Goal: Task Accomplishment & Management: Manage account settings

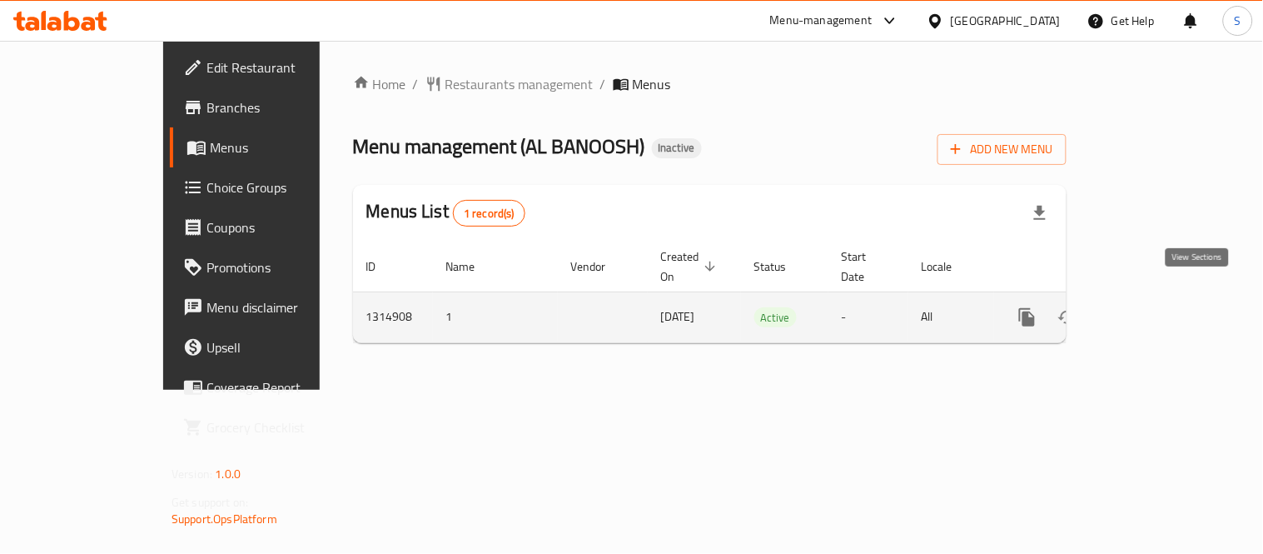
click at [1168, 297] on link "enhanced table" at bounding box center [1148, 317] width 40 height 40
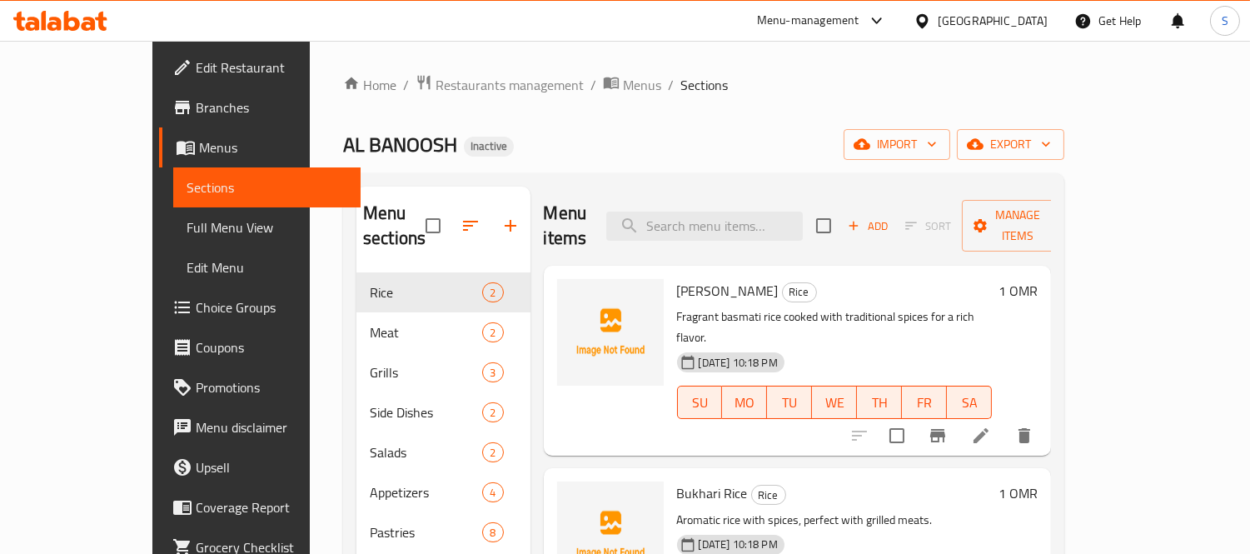
click at [1064, 117] on div "Home / Restaurants management / Menus / Sections AL BANOOSH Inactive import exp…" at bounding box center [703, 414] width 721 height 680
click at [1051, 152] on span "export" at bounding box center [1010, 144] width 81 height 21
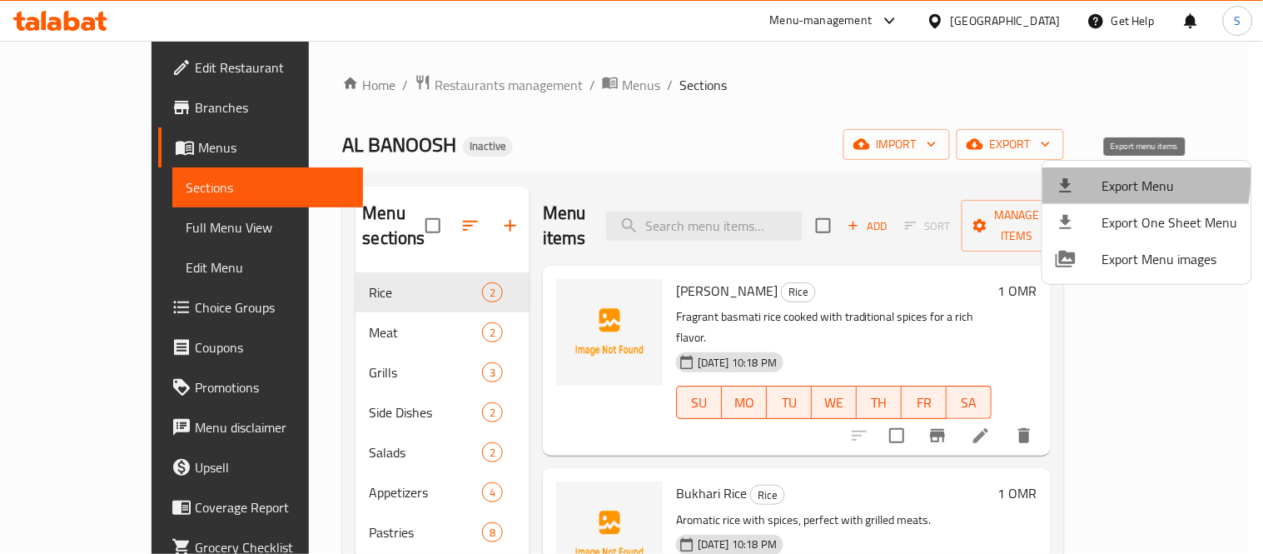
click at [1087, 177] on div at bounding box center [1079, 186] width 47 height 20
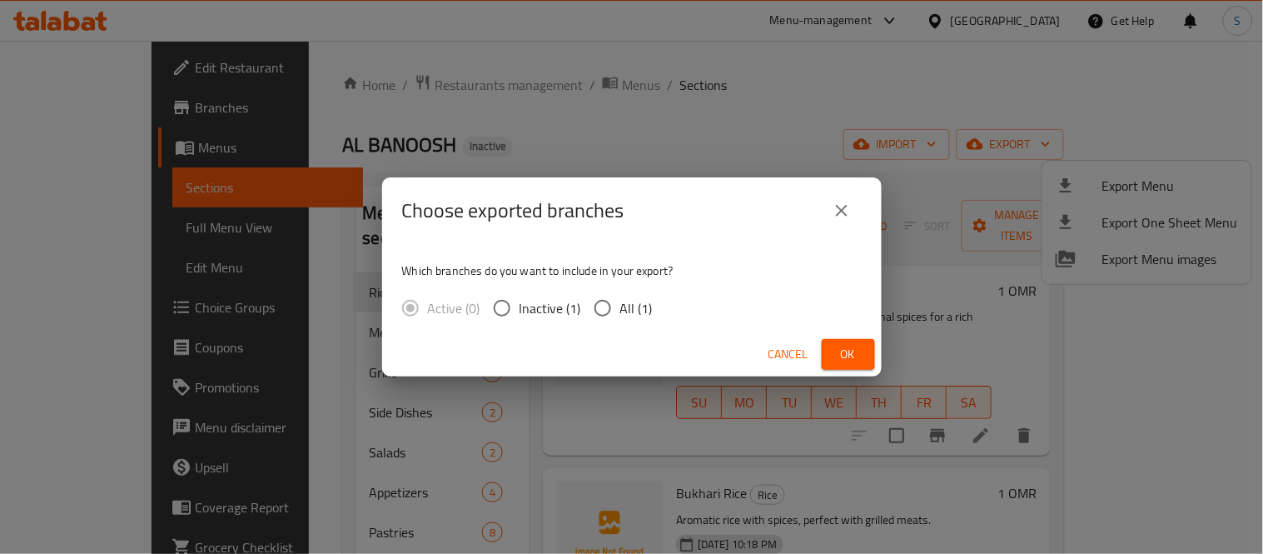
click at [613, 302] on input "All (1)" at bounding box center [603, 308] width 35 height 35
radio input "true"
click at [859, 335] on div "Cancel Ok" at bounding box center [632, 354] width 500 height 44
click at [850, 371] on div "Cancel Ok" at bounding box center [632, 354] width 500 height 44
click at [851, 344] on span "Ok" at bounding box center [848, 354] width 27 height 21
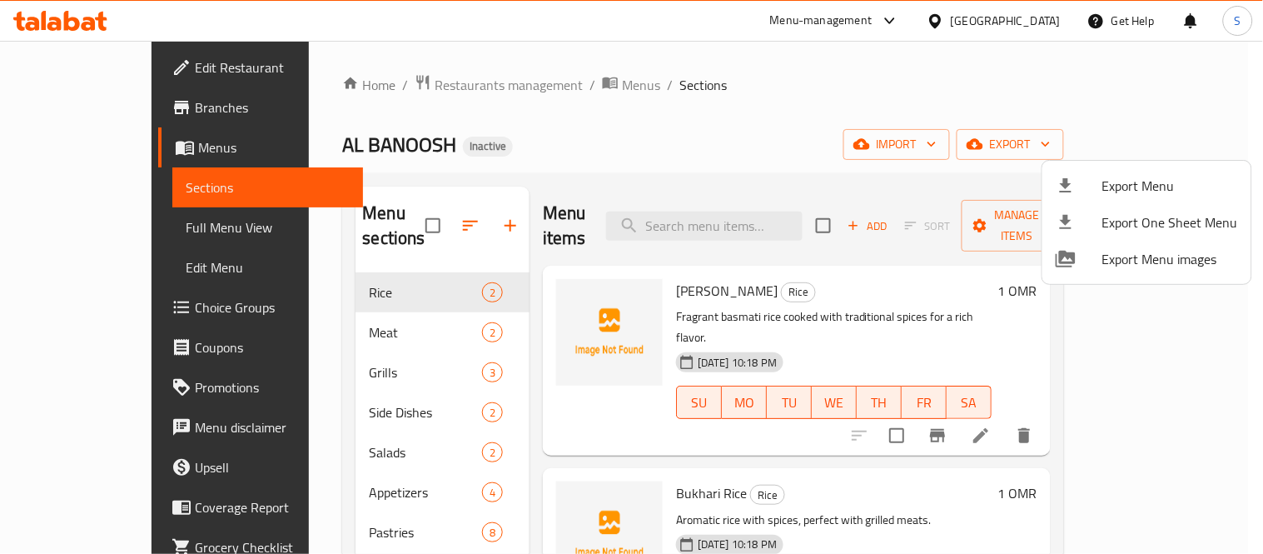
click at [47, 209] on div at bounding box center [631, 277] width 1263 height 554
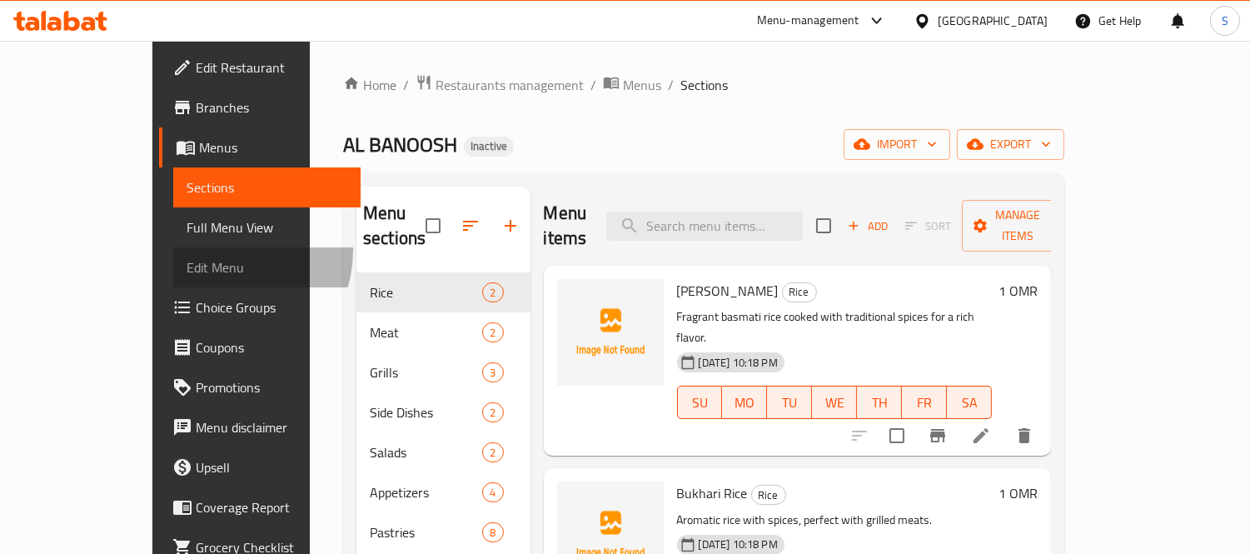
click at [173, 250] on link "Edit Menu" at bounding box center [267, 267] width 188 height 40
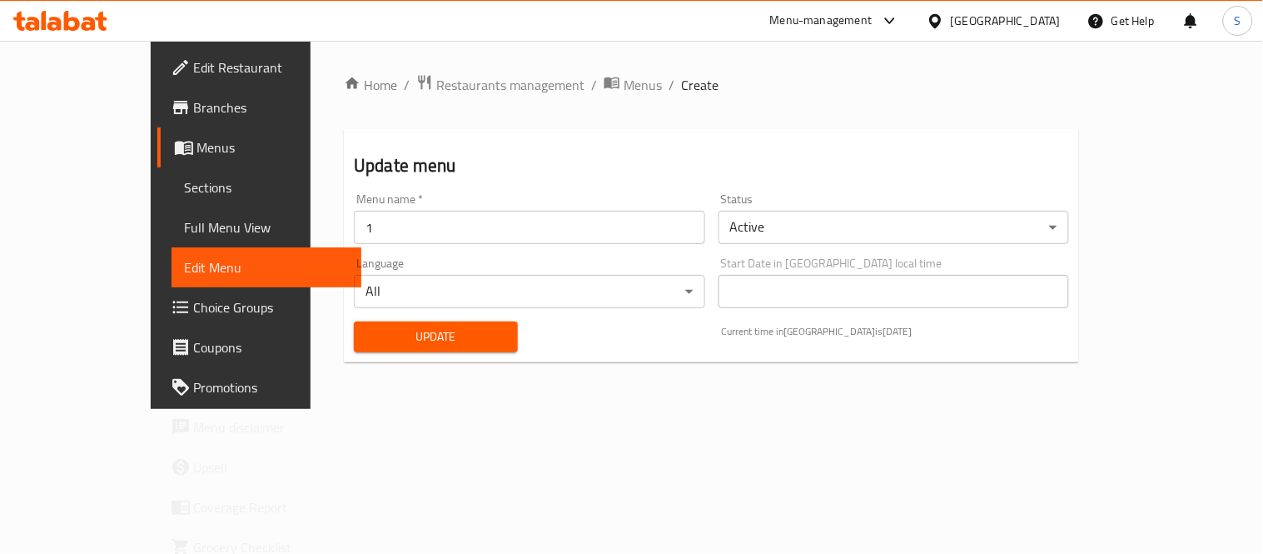
click at [185, 229] on span "Full Menu View" at bounding box center [266, 227] width 163 height 20
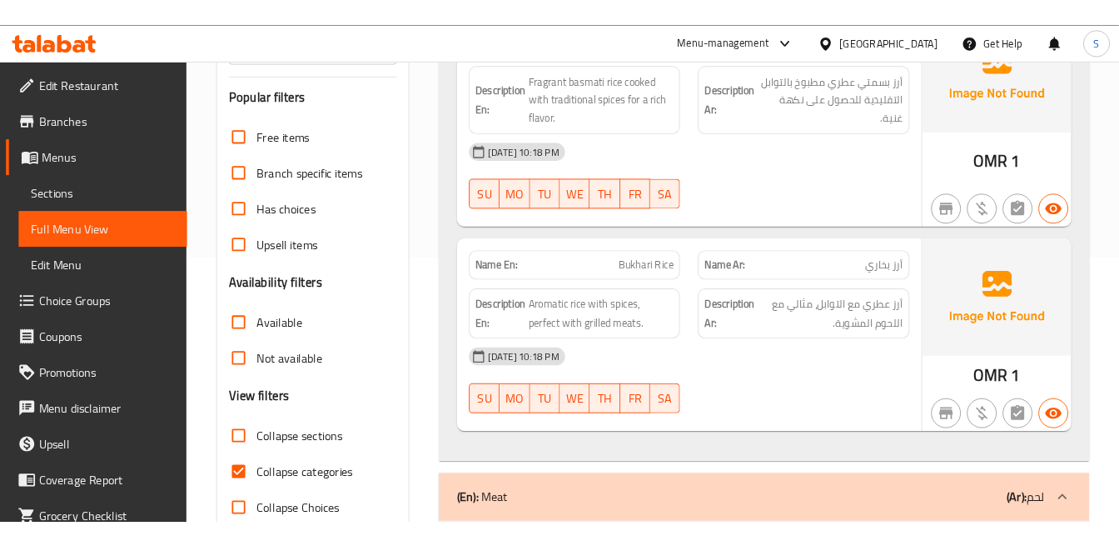
scroll to position [370, 0]
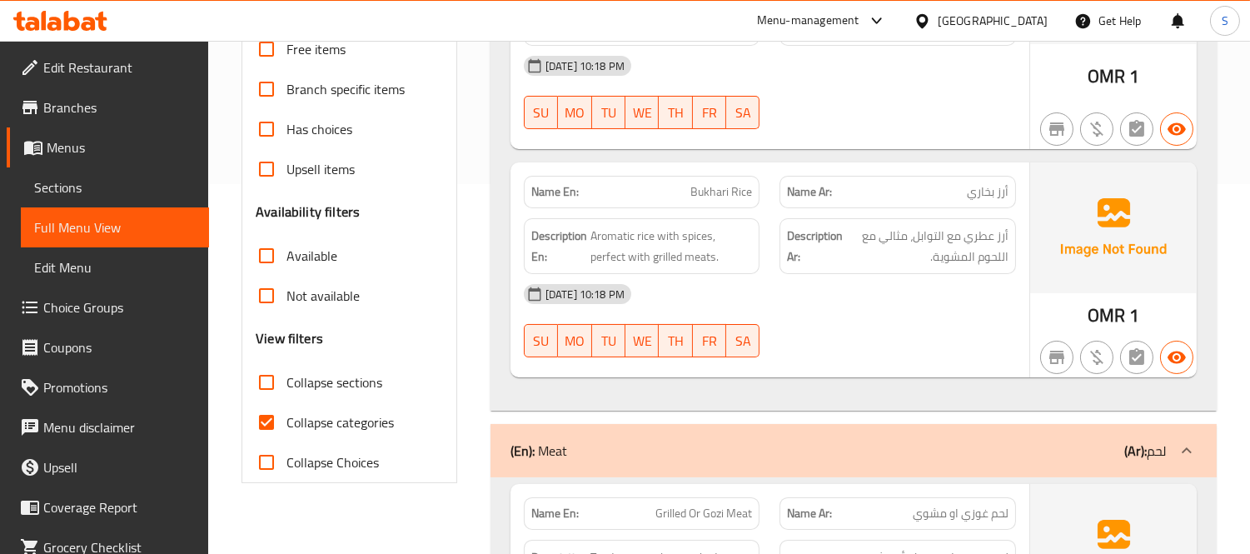
click at [371, 418] on span "Collapse categories" at bounding box center [340, 422] width 107 height 20
click at [287, 418] on input "Collapse categories" at bounding box center [267, 422] width 40 height 40
checkbox input "false"
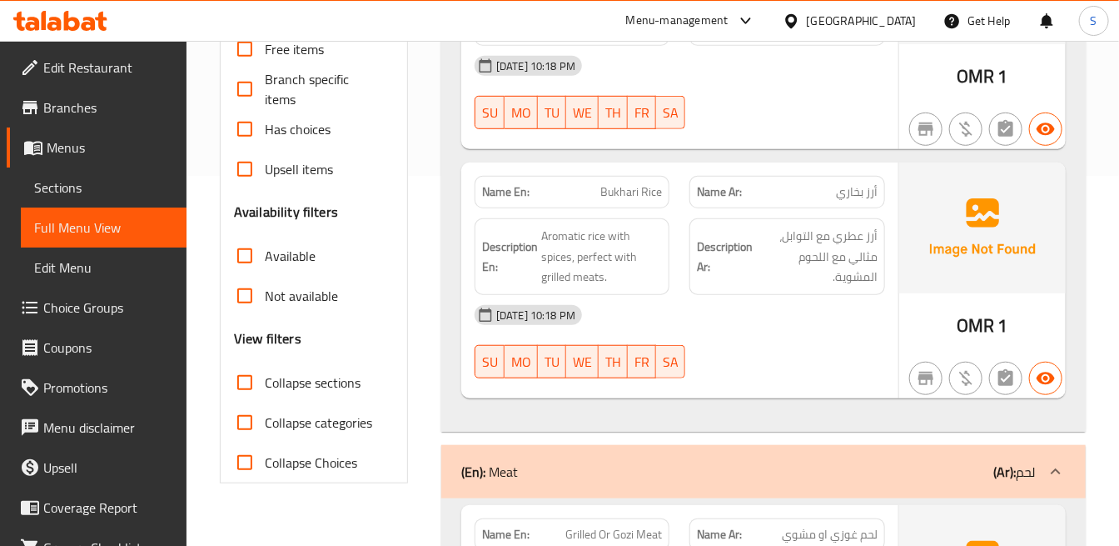
click at [654, 197] on span "Bukhari Rice" at bounding box center [631, 191] width 62 height 17
copy span "Bukhari Rice"
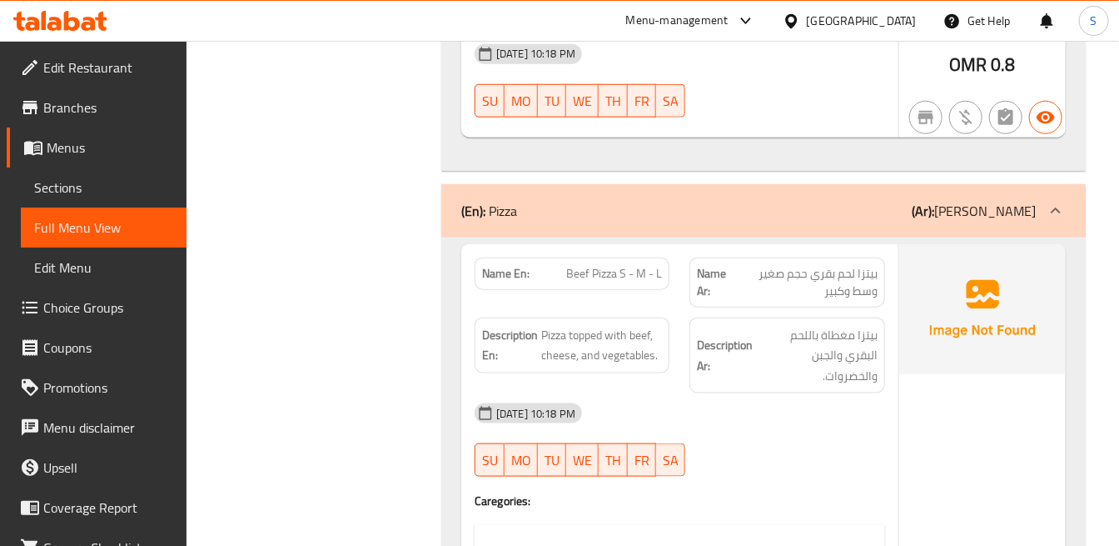
scroll to position [8235, 0]
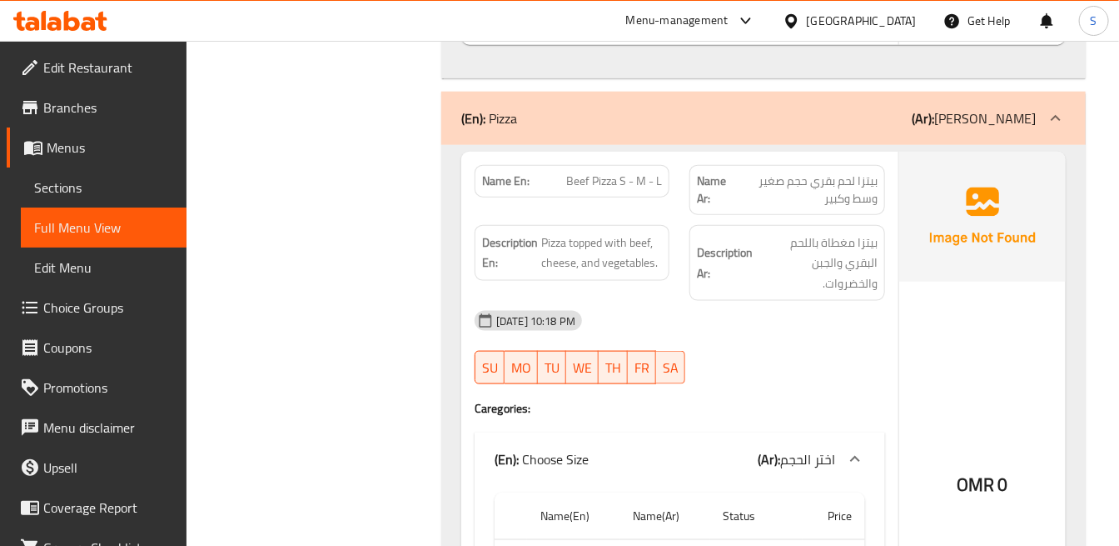
click at [613, 172] on span "Beef Pizza S - M - L" at bounding box center [614, 180] width 96 height 17
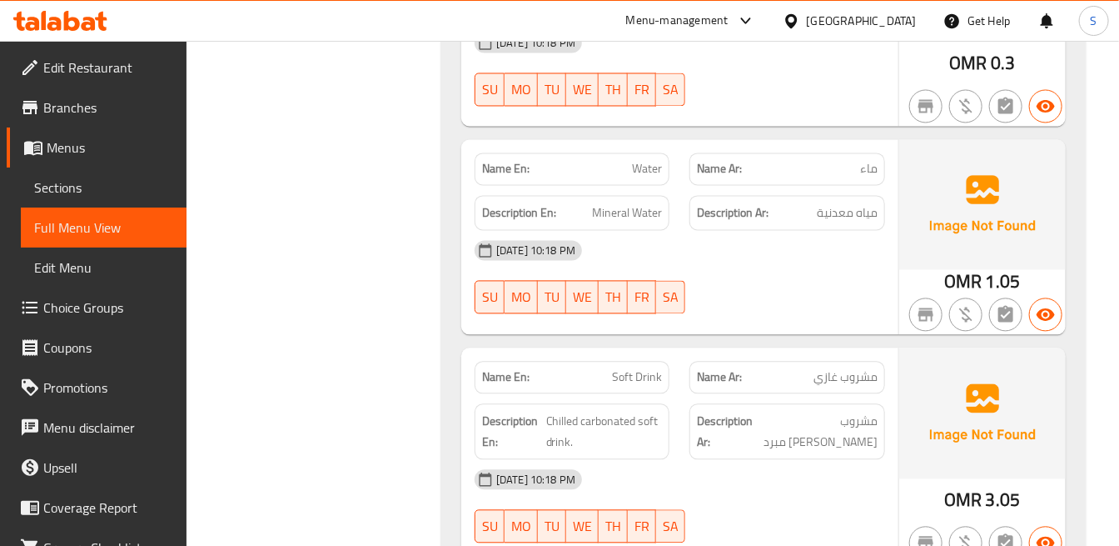
scroll to position [11353, 0]
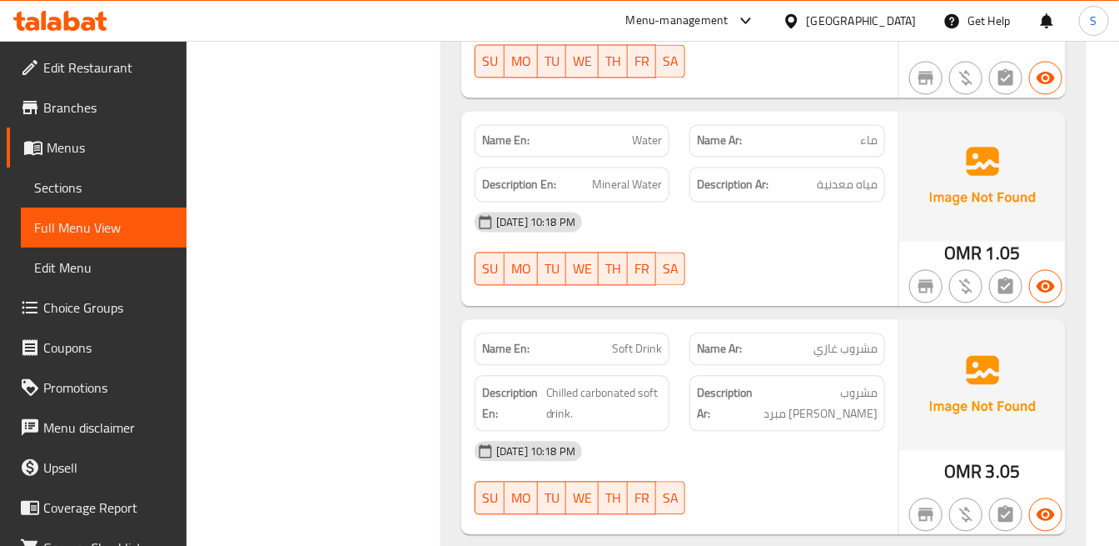
click at [813, 202] on div "28-09-2025 10:18 PM" at bounding box center [680, 222] width 431 height 40
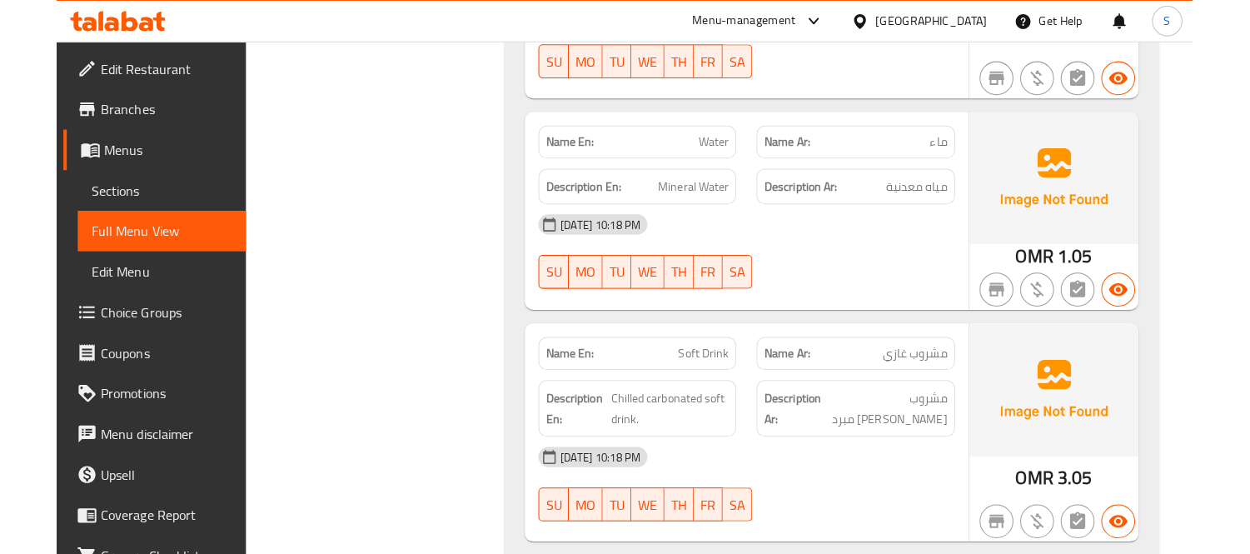
scroll to position [11062, 0]
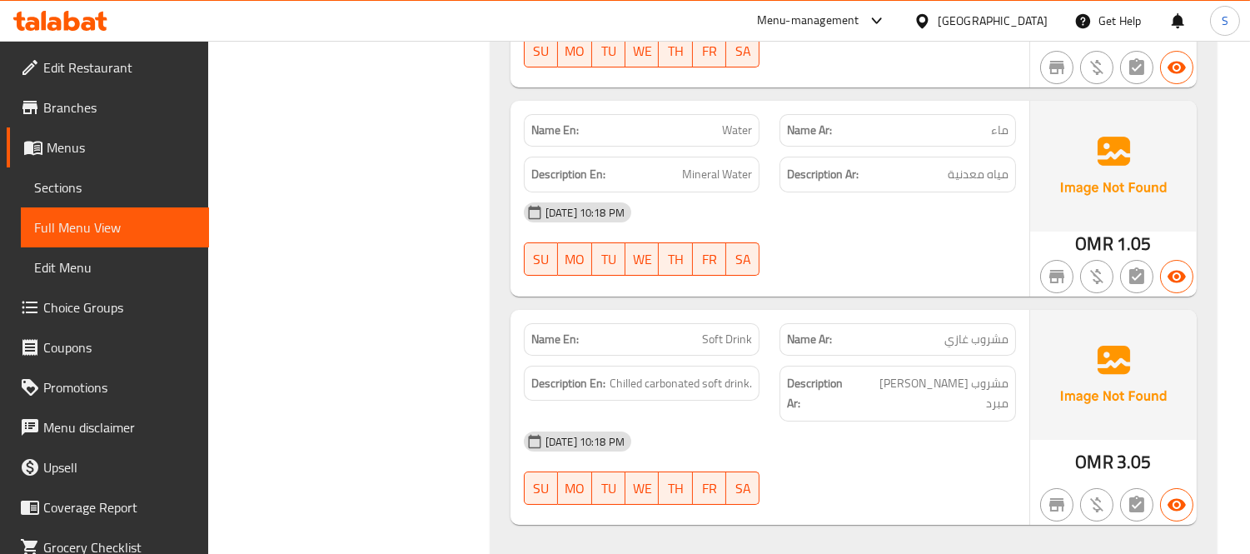
click at [65, 179] on span "Sections" at bounding box center [115, 187] width 162 height 20
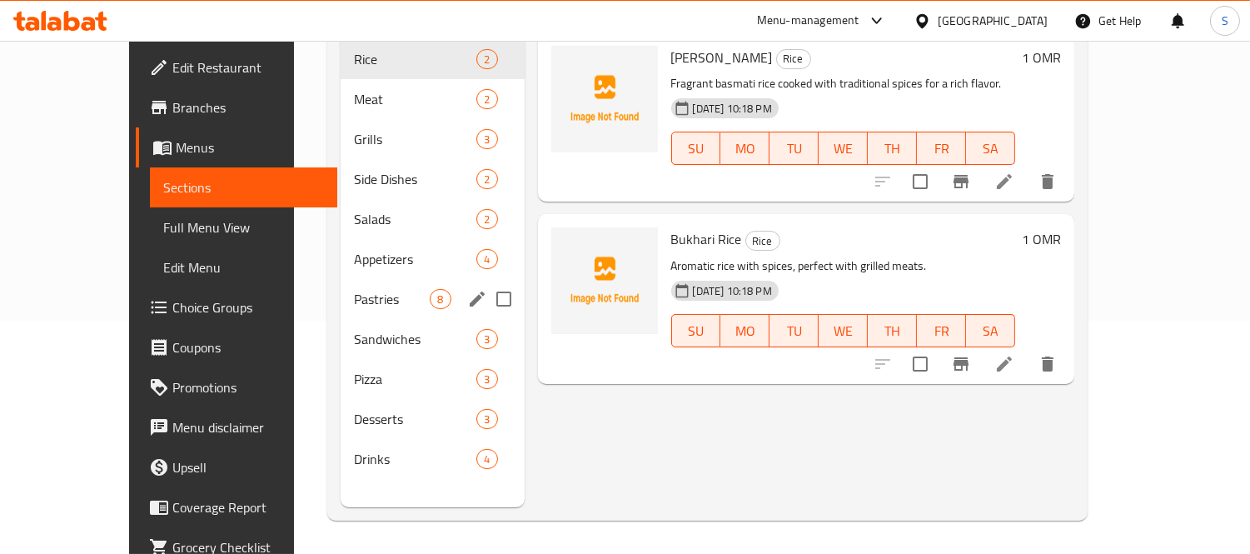
scroll to position [233, 0]
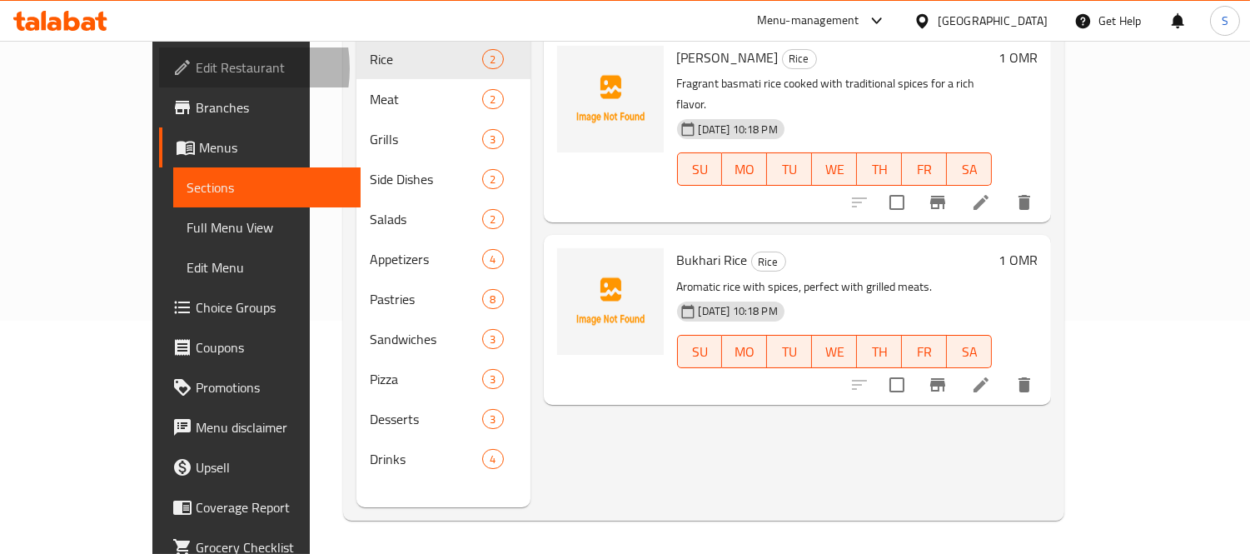
click at [196, 68] on span "Edit Restaurant" at bounding box center [272, 67] width 152 height 20
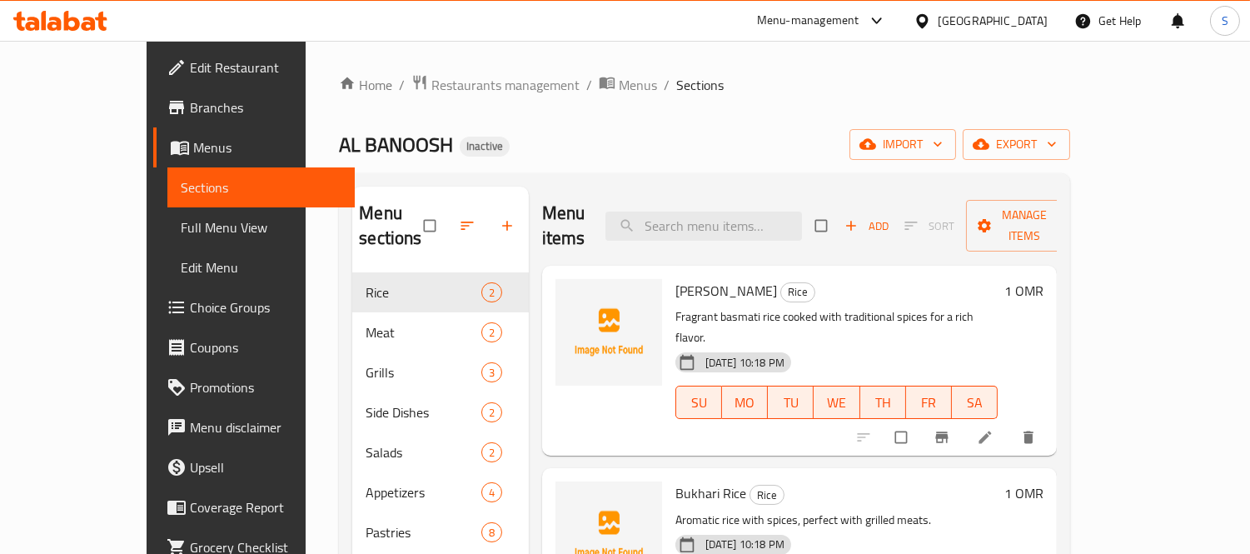
click at [1036, 25] on div "[GEOGRAPHIC_DATA]" at bounding box center [993, 21] width 110 height 18
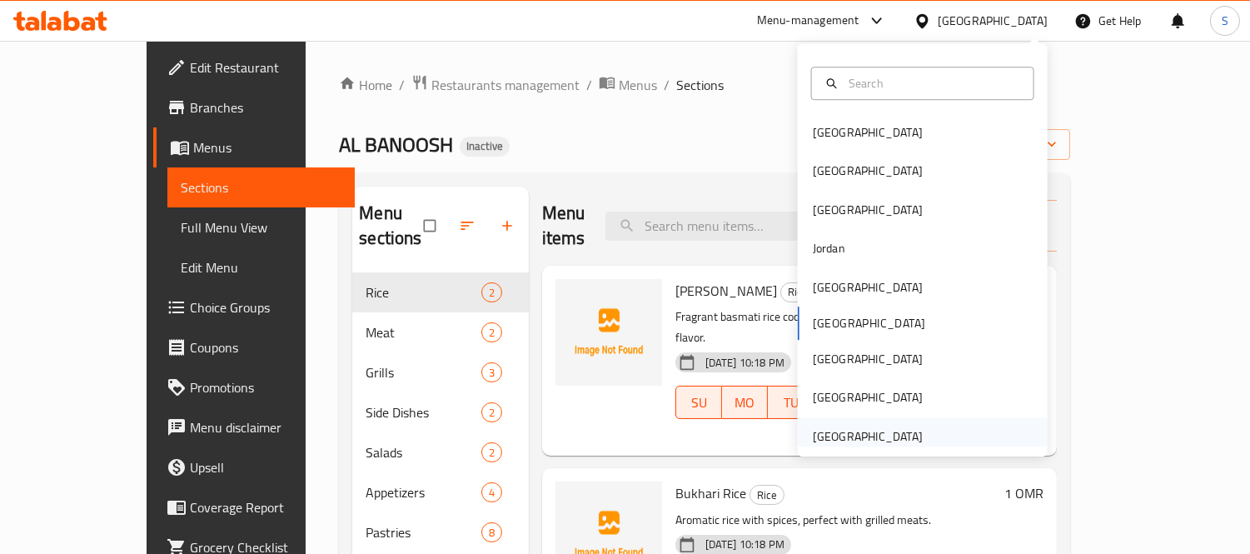
click at [914, 428] on div "United Arab Emirates" at bounding box center [868, 436] width 137 height 38
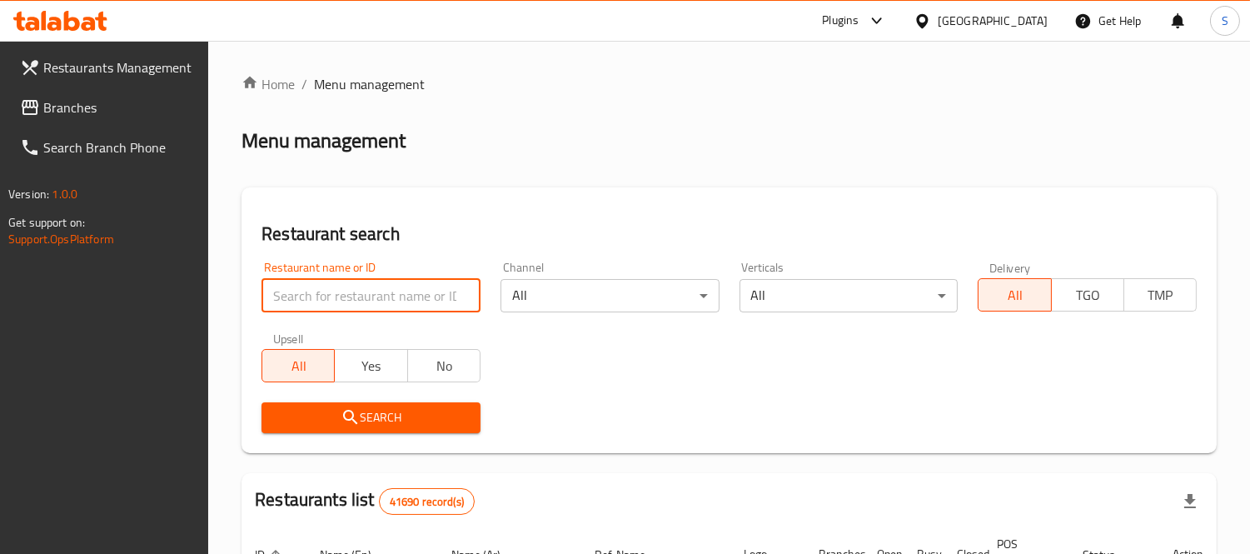
paste input "DHAASU CAFE"
type input "DHAASU CAFE"
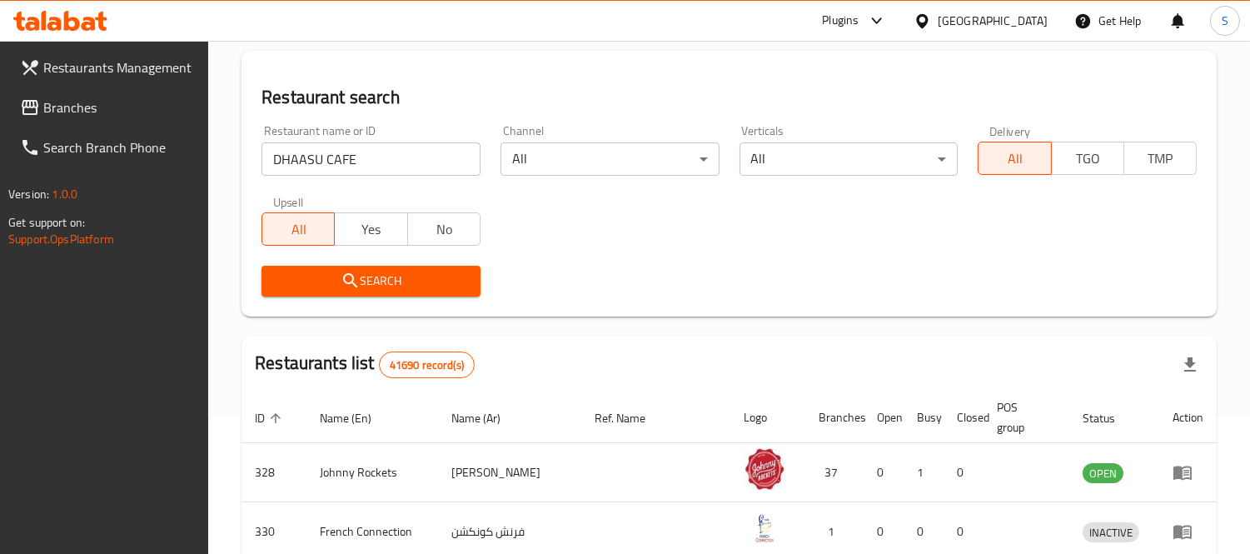
scroll to position [185, 0]
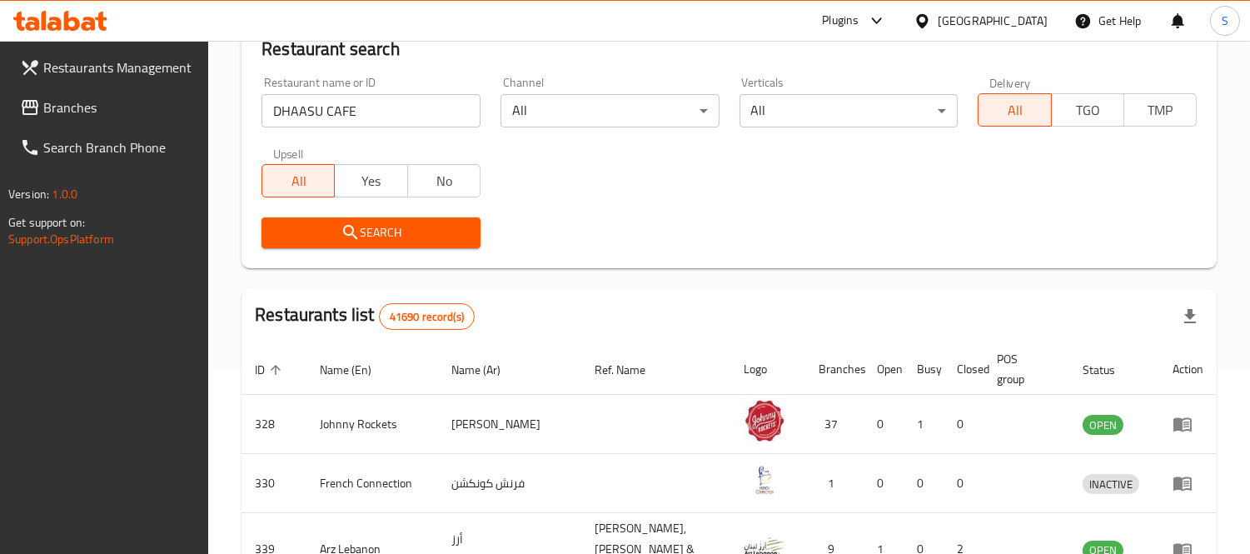
click at [370, 248] on div "Search" at bounding box center [371, 232] width 239 height 51
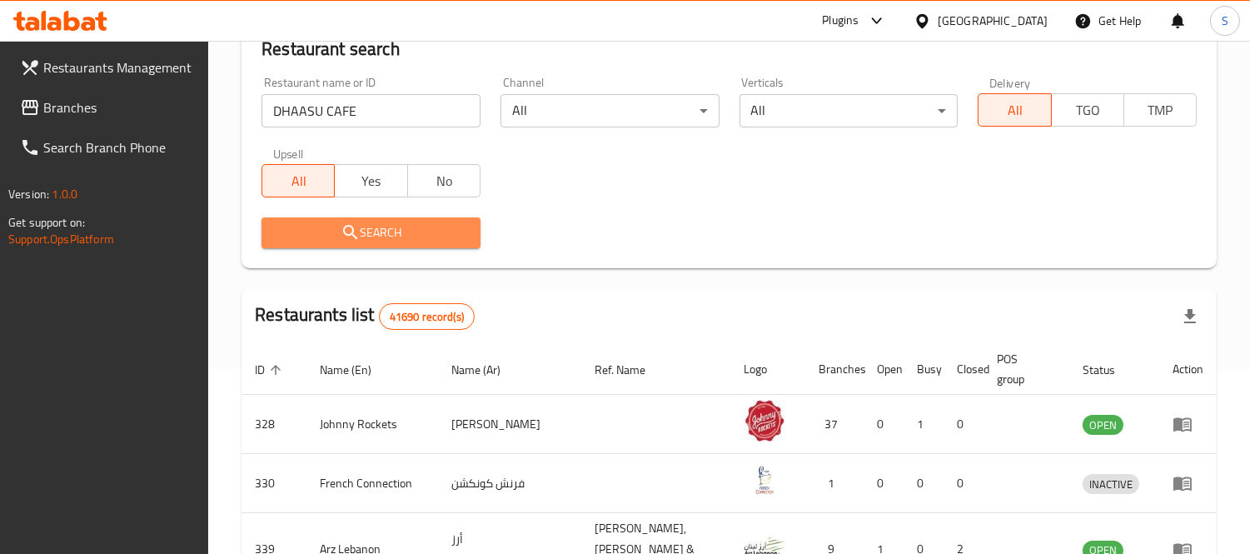
click at [396, 218] on button "Search" at bounding box center [371, 232] width 219 height 31
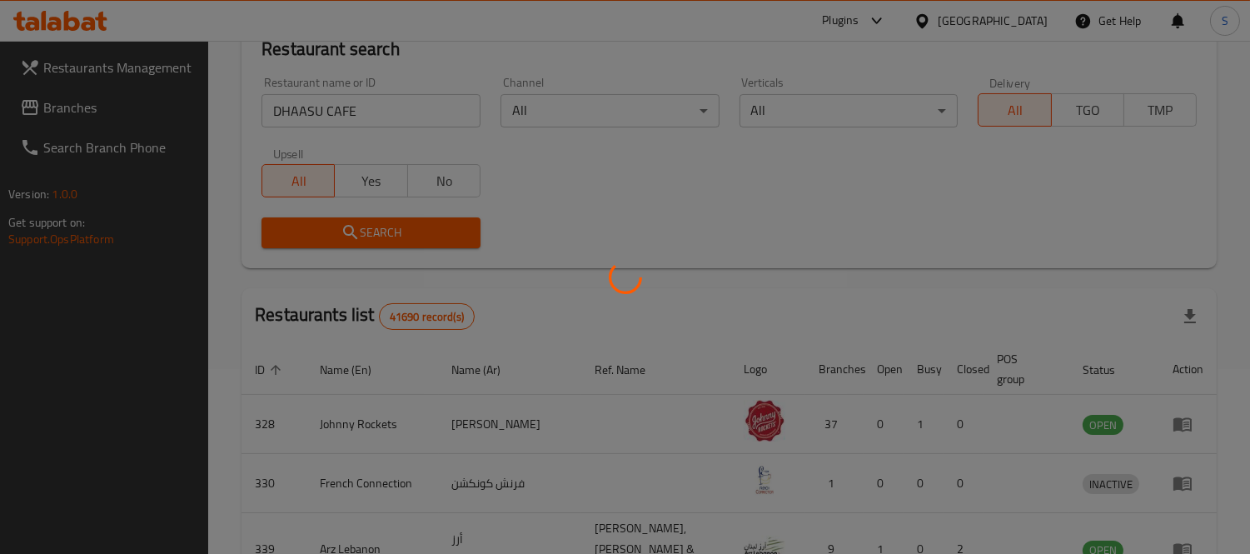
scroll to position [175, 0]
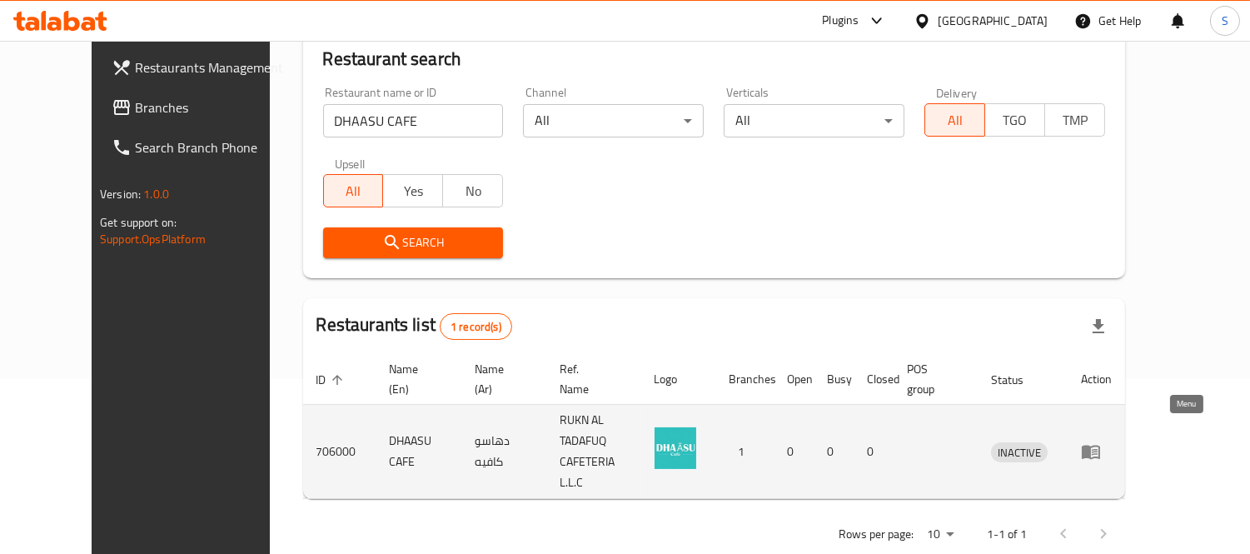
click at [1101, 441] on icon "enhanced table" at bounding box center [1091, 451] width 20 height 20
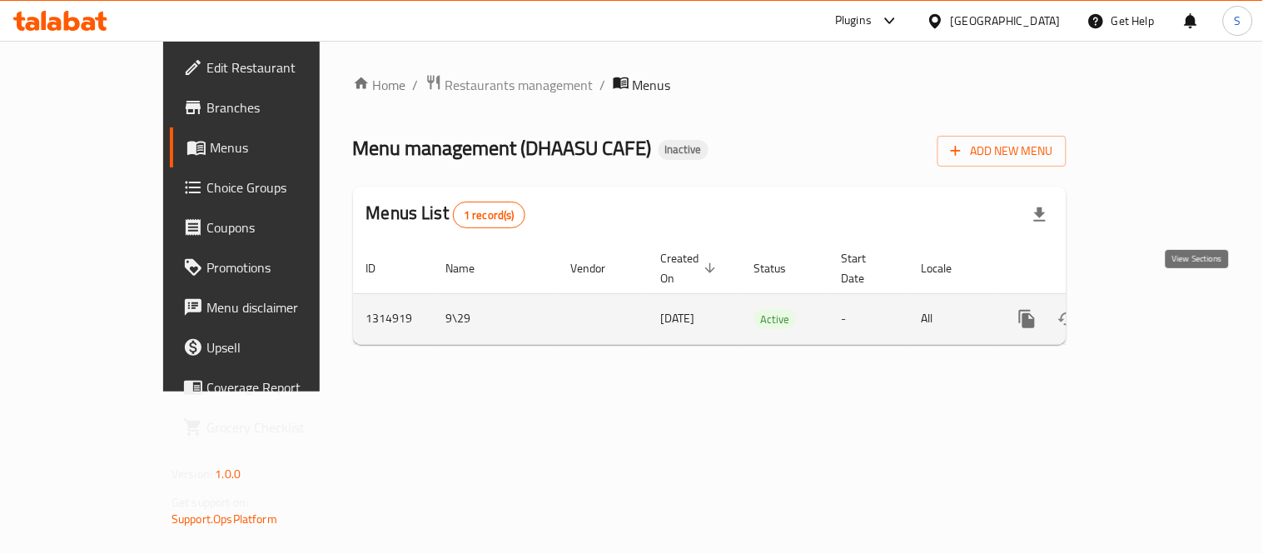
click at [1155, 311] on icon "enhanced table" at bounding box center [1147, 318] width 15 height 15
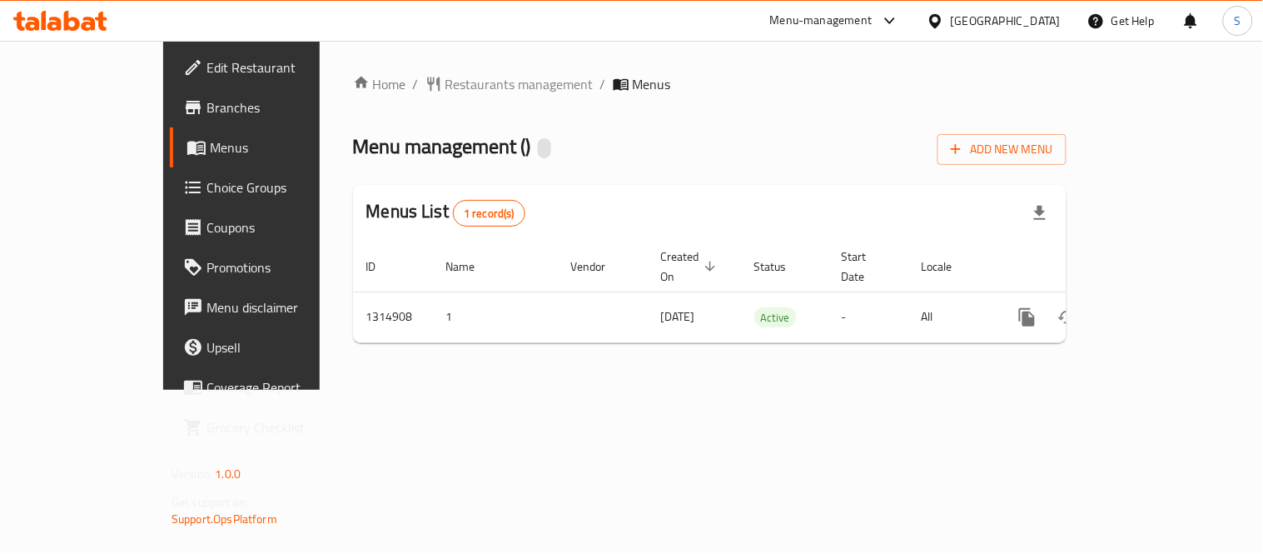
click at [442, 390] on div "Home / Restaurants management / Menus Menu management ( ) Add New Menu Menus Li…" at bounding box center [710, 215] width 780 height 349
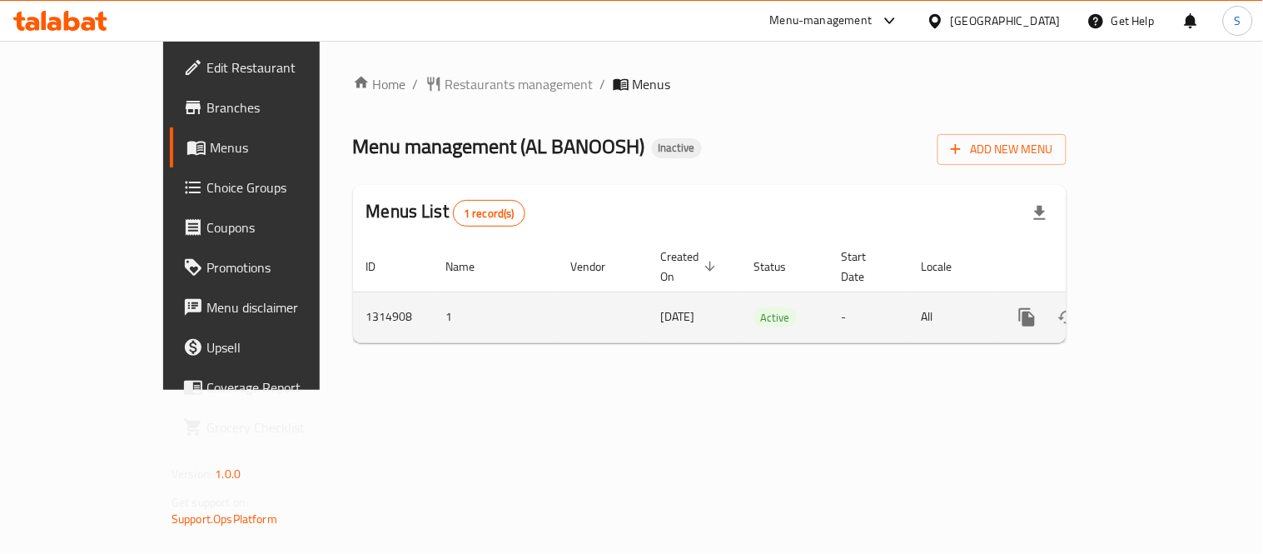
click at [1158, 307] on icon "enhanced table" at bounding box center [1148, 317] width 20 height 20
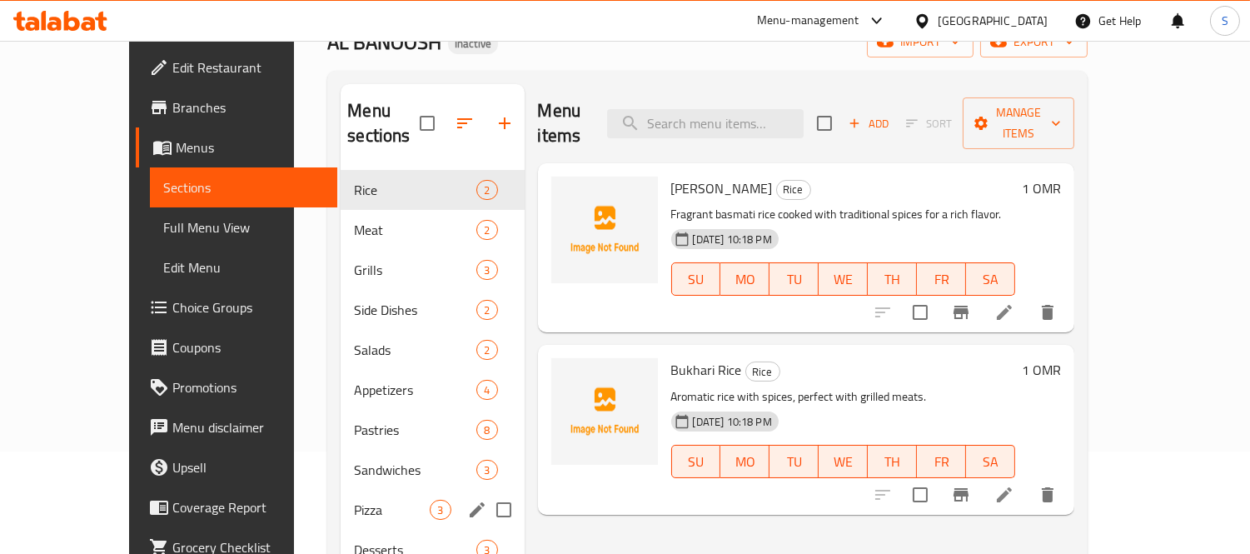
scroll to position [185, 0]
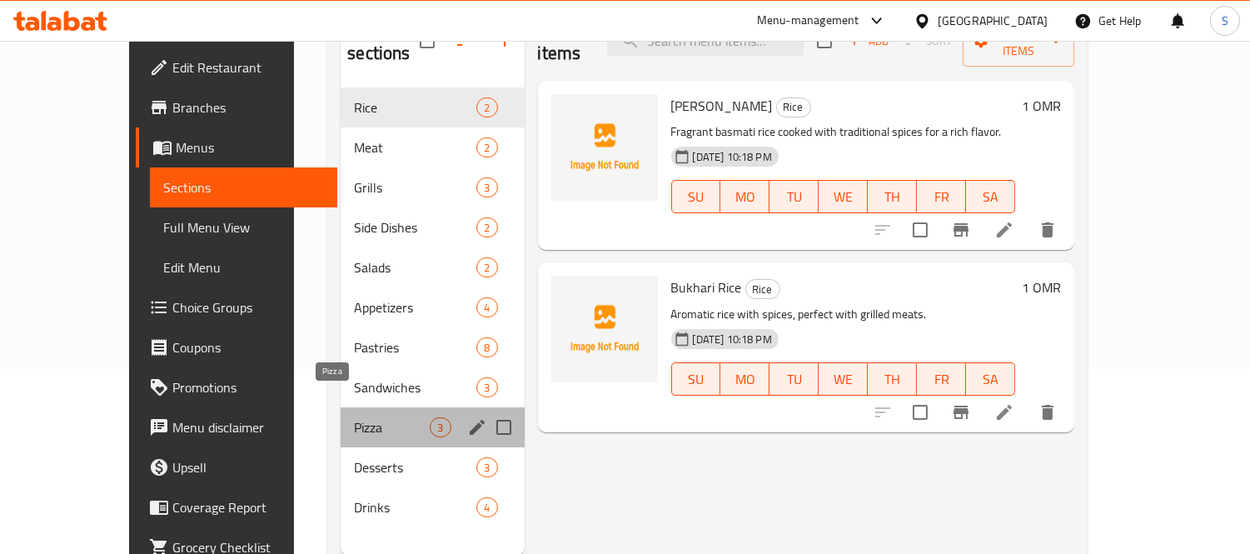
click at [354, 417] on span "Pizza" at bounding box center [392, 427] width 76 height 20
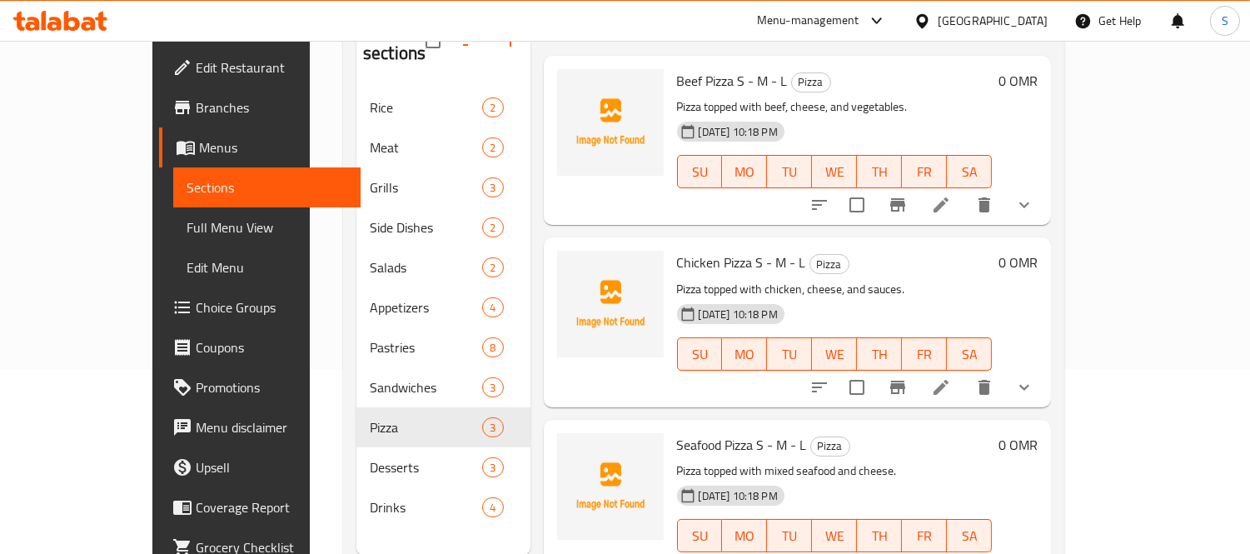
scroll to position [32, 0]
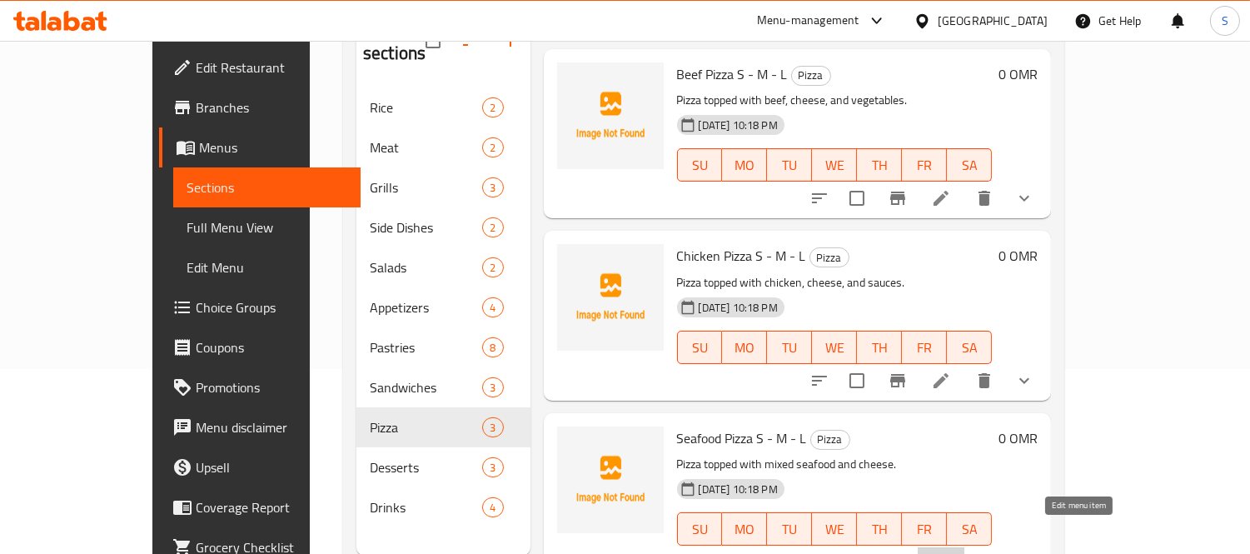
click at [949, 553] on icon at bounding box center [941, 562] width 15 height 15
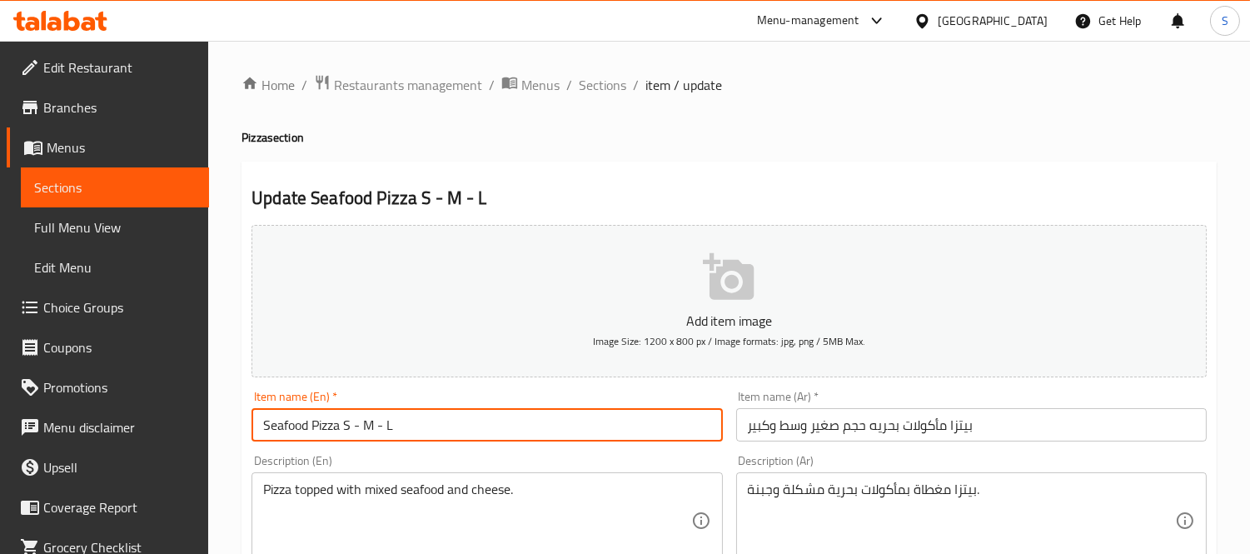
click at [338, 422] on input "Seafood Pizza S - M - L" at bounding box center [487, 424] width 471 height 33
click at [347, 420] on input "Seafood Pizza size S - M - L" at bounding box center [487, 424] width 471 height 33
type input "Seafood Pizza size S - M - L"
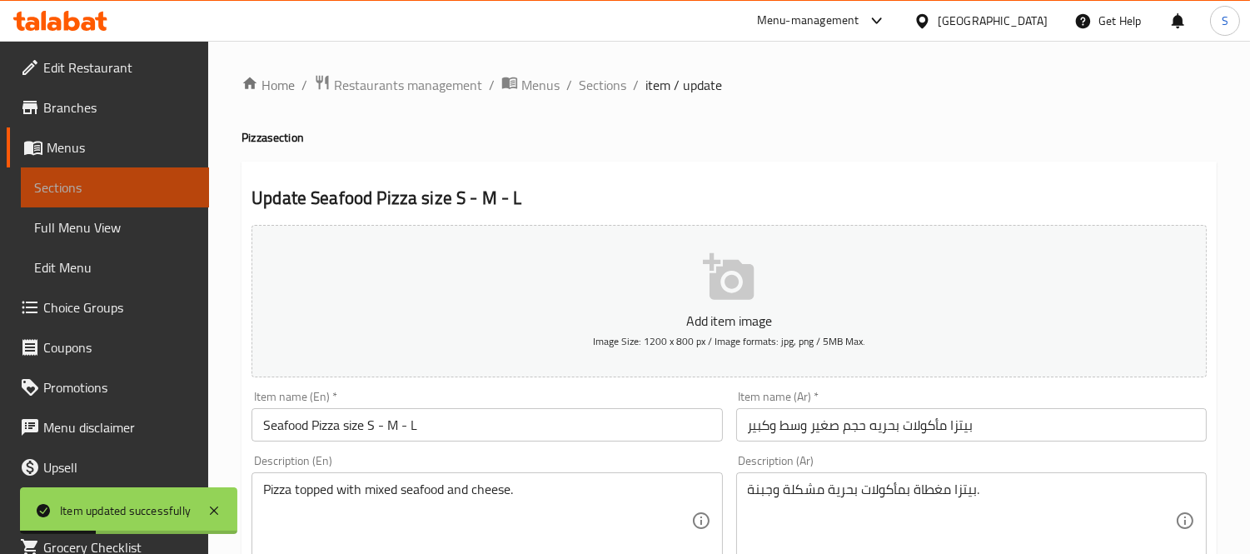
click at [134, 194] on span "Sections" at bounding box center [115, 187] width 162 height 20
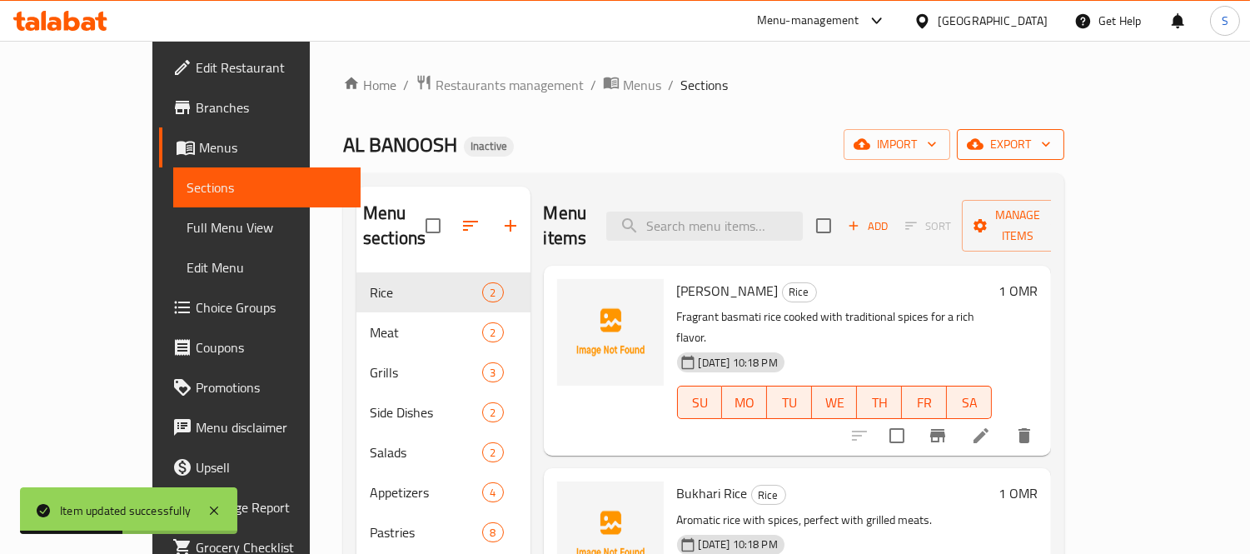
click at [1051, 154] on span "export" at bounding box center [1010, 144] width 81 height 21
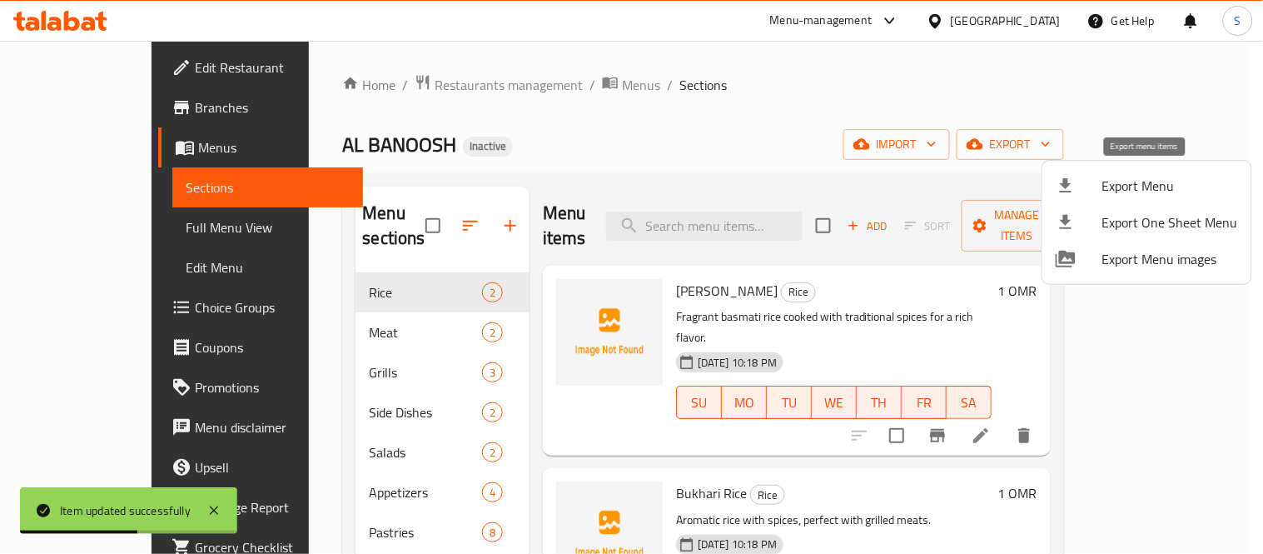
click at [1089, 188] on div at bounding box center [1079, 186] width 47 height 20
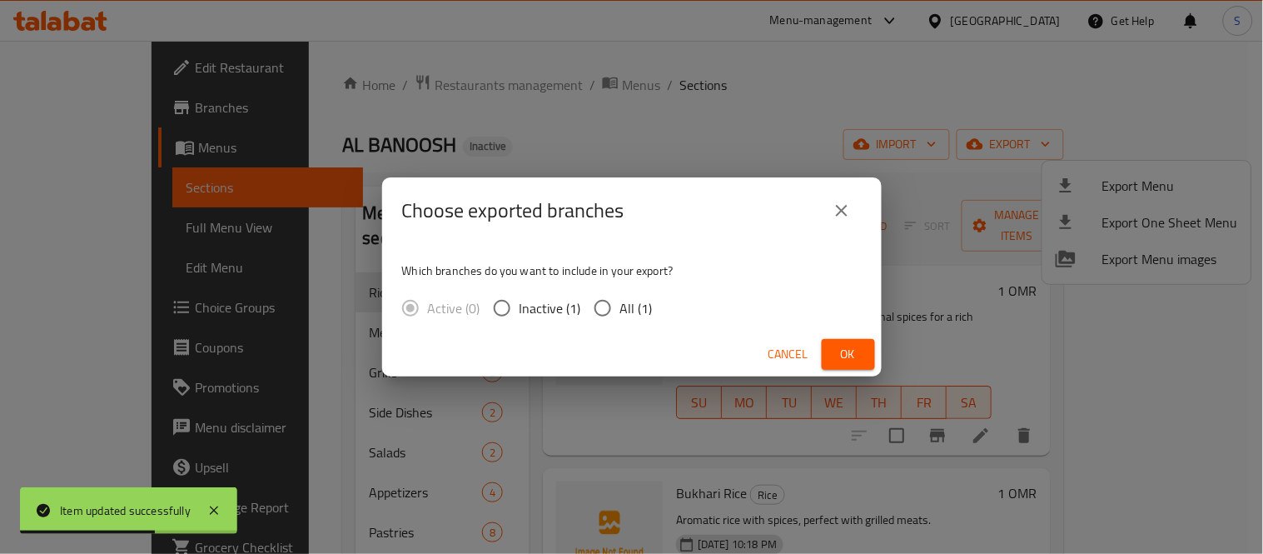
click at [629, 306] on span "All (1)" at bounding box center [636, 308] width 32 height 20
click at [620, 306] on input "All (1)" at bounding box center [603, 308] width 35 height 35
radio input "true"
click at [871, 344] on button "Ok" at bounding box center [848, 354] width 53 height 31
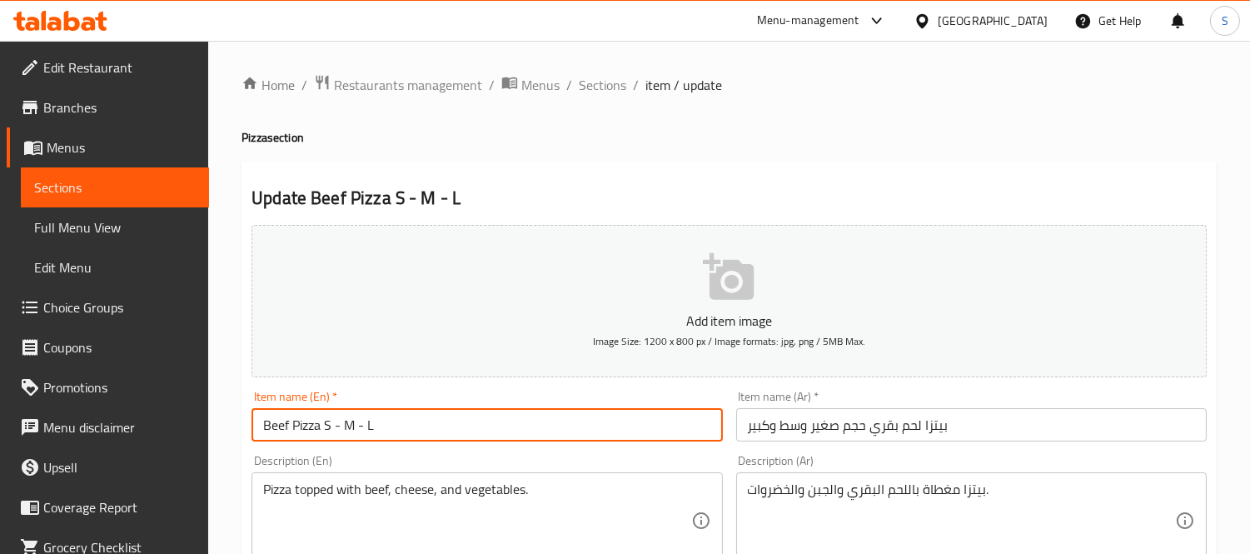
click at [323, 430] on input "Beef Pizza S - M - L" at bounding box center [487, 424] width 471 height 33
paste input "size"
type input "Beef Pizza size S - M - L"
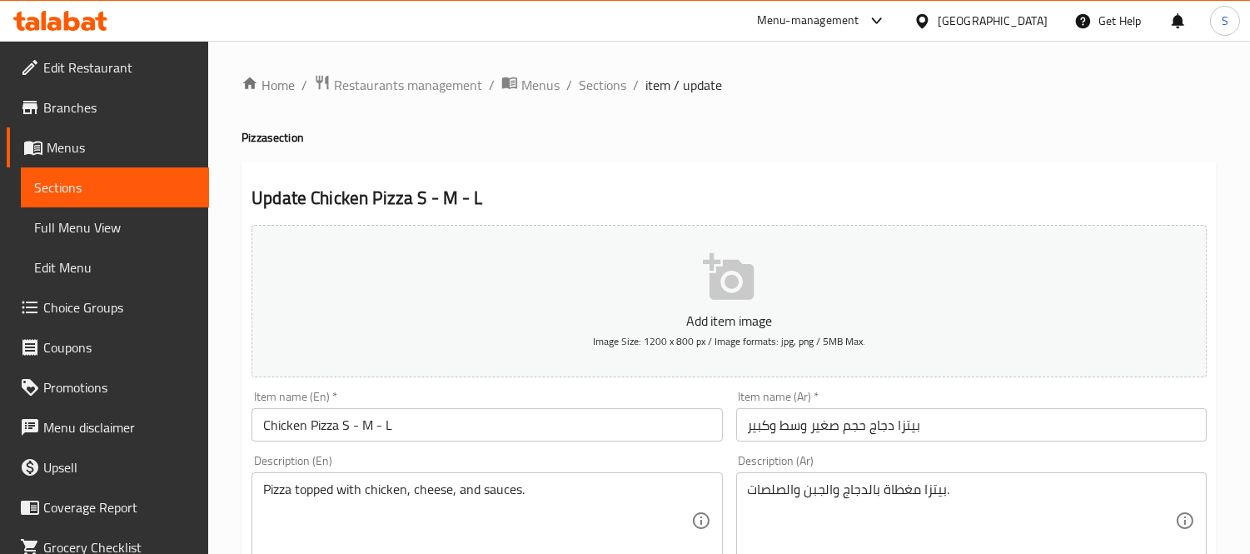
click at [342, 428] on input "Chicken Pizza S - M - L" at bounding box center [487, 424] width 471 height 33
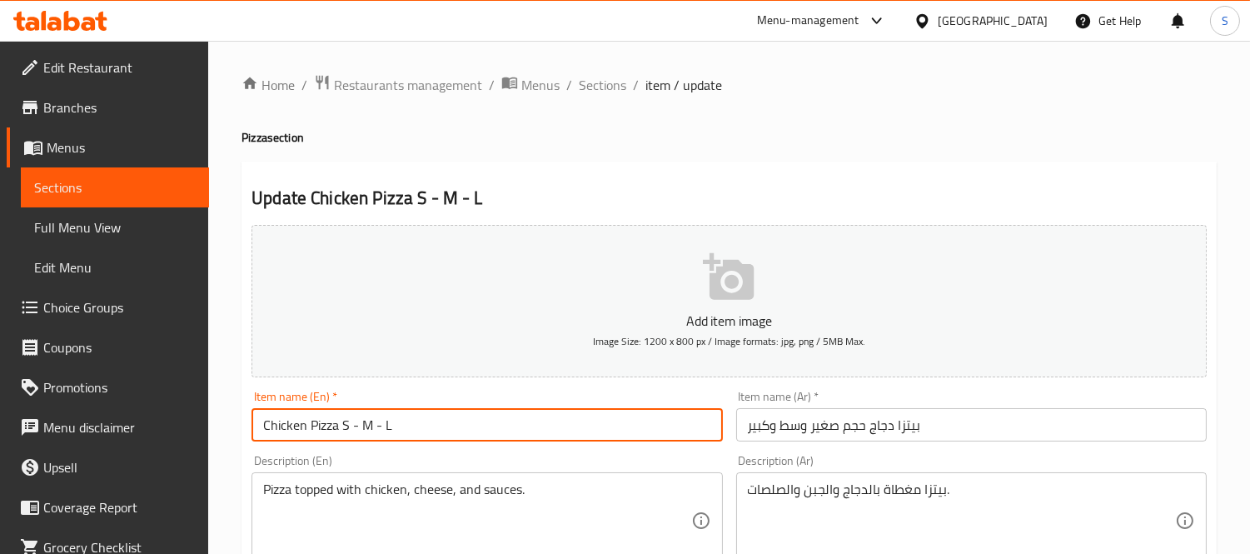
paste input "size"
type input "Chicken Pizza size S - M - L"
